Goal: Check status: Check status

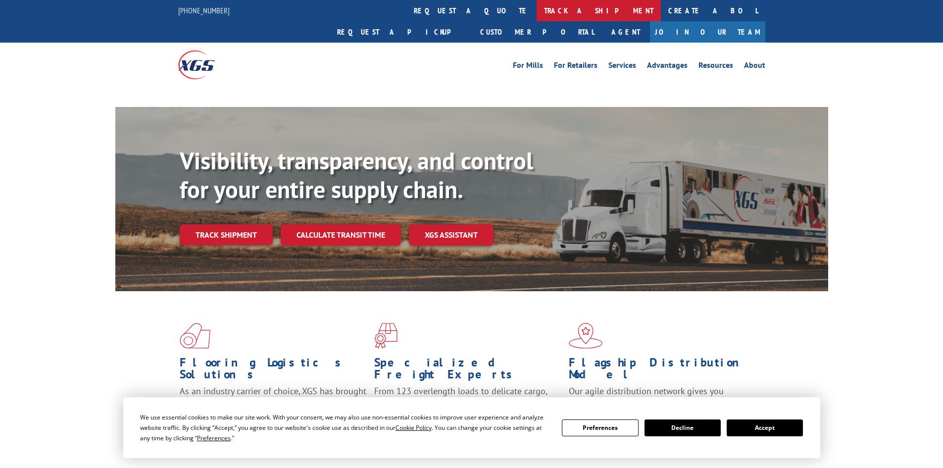
click at [537, 4] on link "track a shipment" at bounding box center [599, 10] width 124 height 21
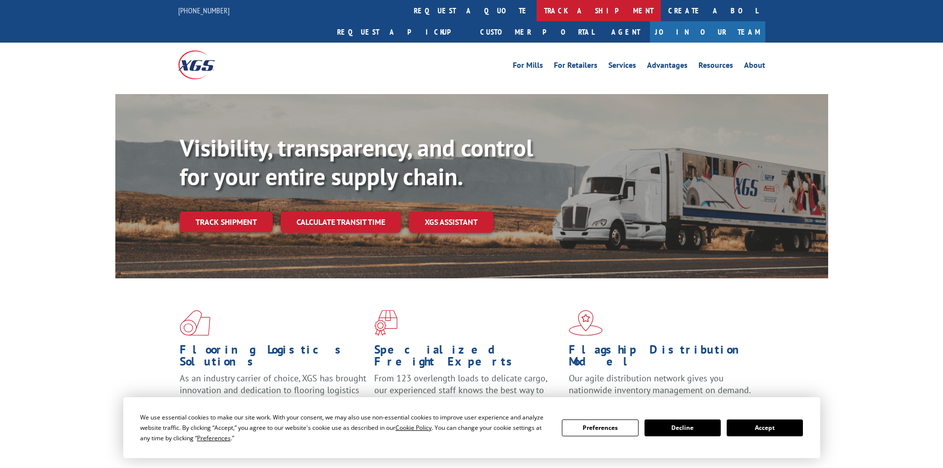
click at [537, 9] on link "track a shipment" at bounding box center [599, 10] width 124 height 21
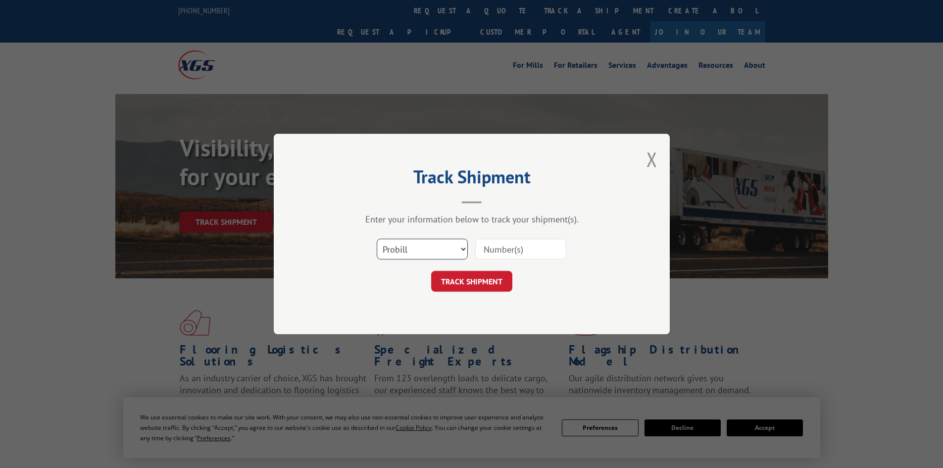
click at [406, 250] on select "Select category... Probill BOL PO" at bounding box center [422, 249] width 91 height 21
select select "bol"
click at [377, 239] on select "Select category... Probill BOL PO" at bounding box center [422, 249] width 91 height 21
click at [509, 245] on input at bounding box center [520, 249] width 91 height 21
paste input "6023787"
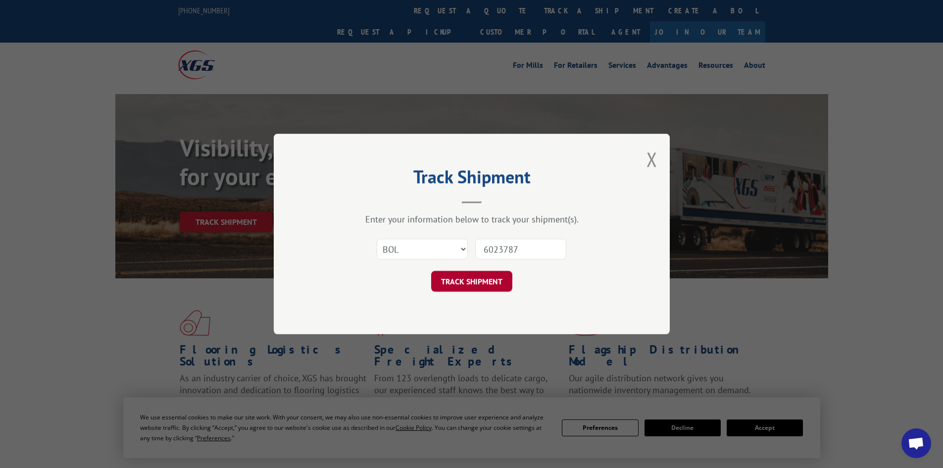
type input "6023787"
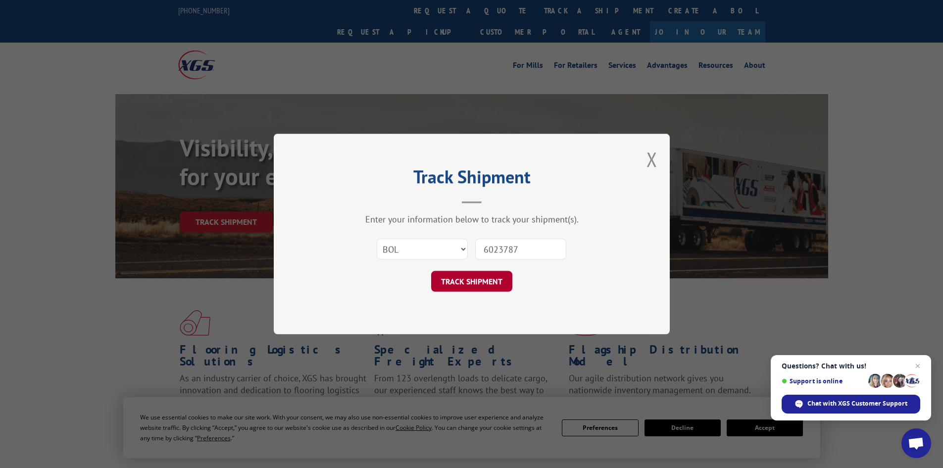
click at [490, 274] on button "TRACK SHIPMENT" at bounding box center [471, 281] width 81 height 21
